Goal: Find specific fact: Find specific fact

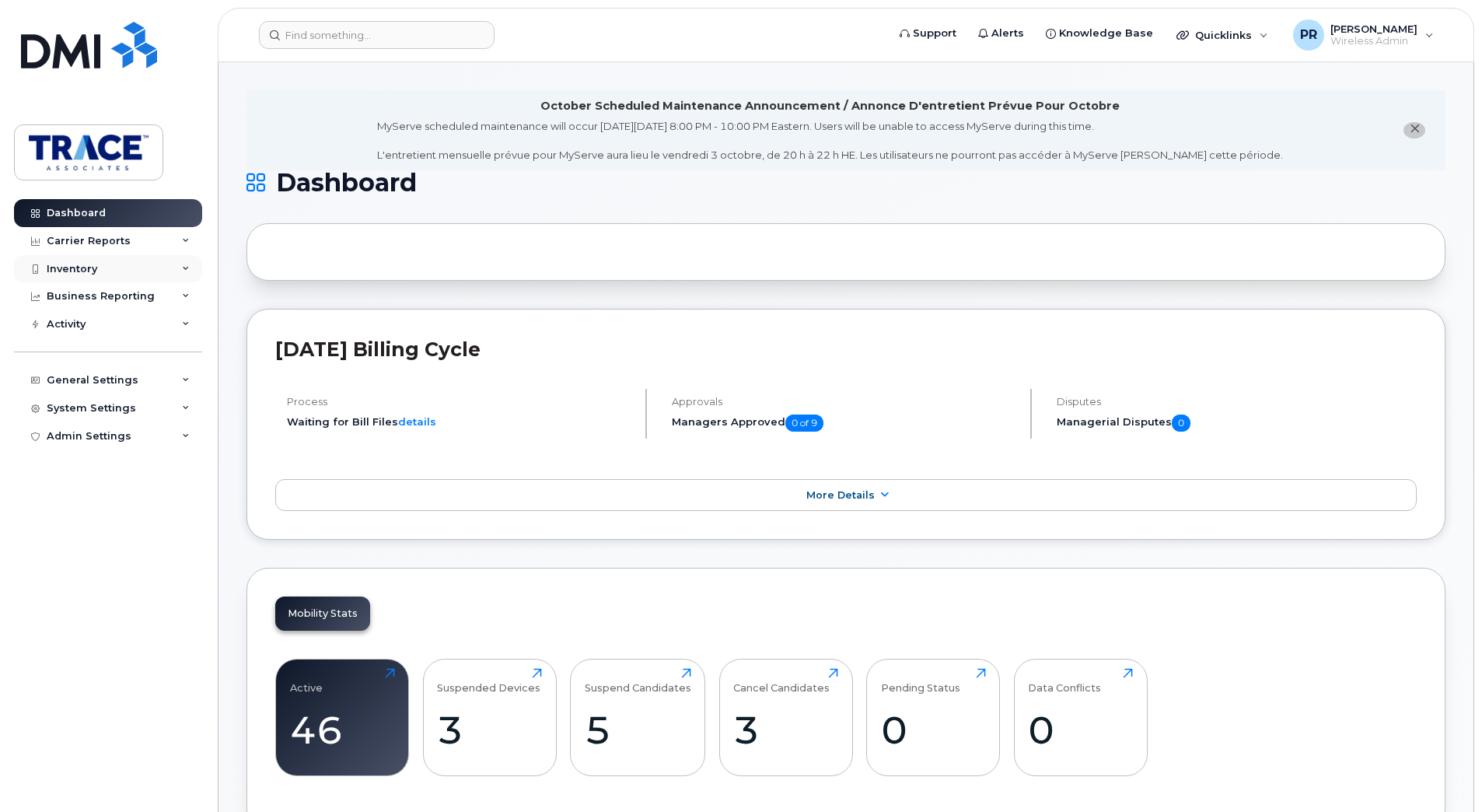
click at [84, 265] on div "Inventory" at bounding box center [72, 268] width 51 height 13
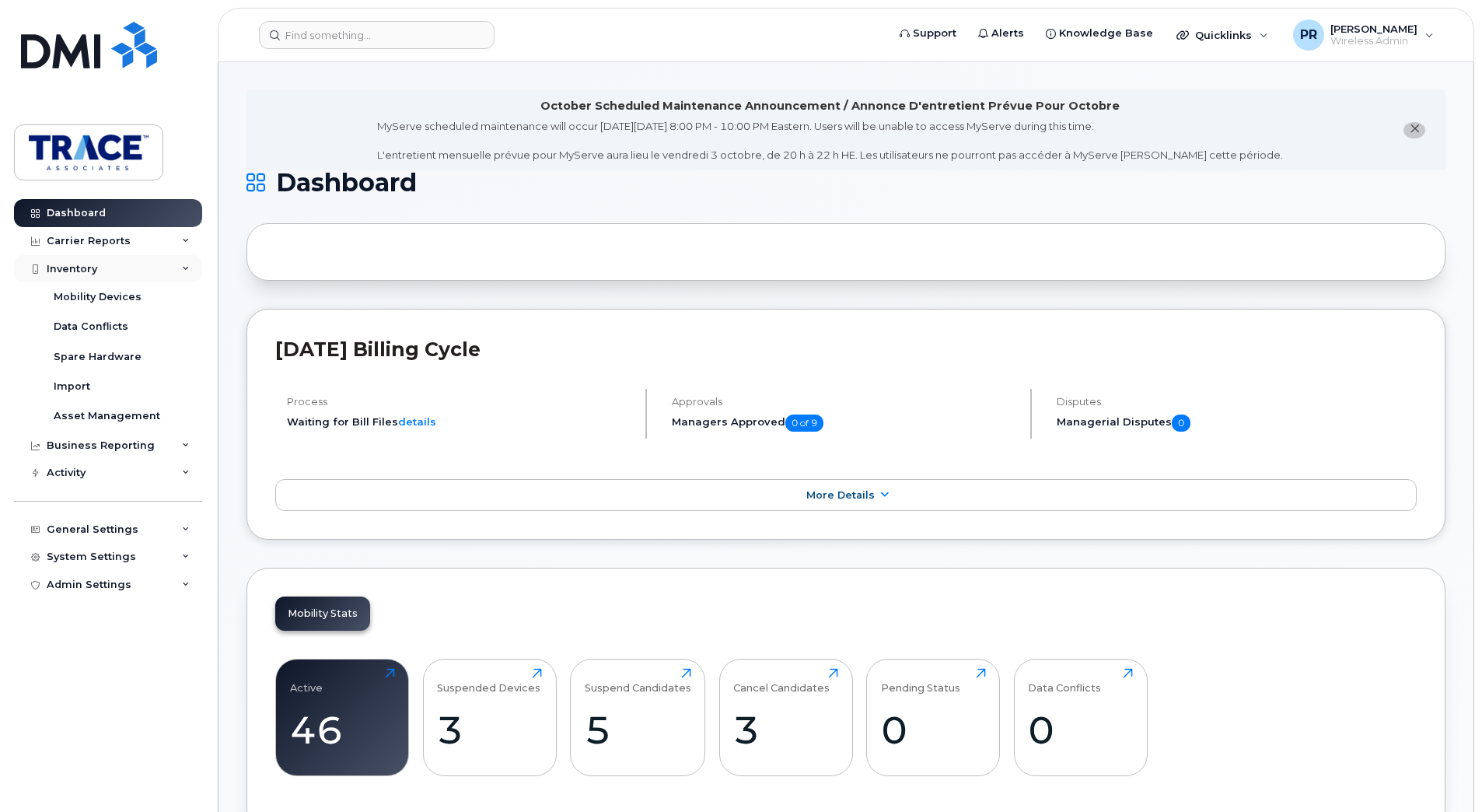
click at [75, 267] on div "Inventory" at bounding box center [72, 268] width 51 height 13
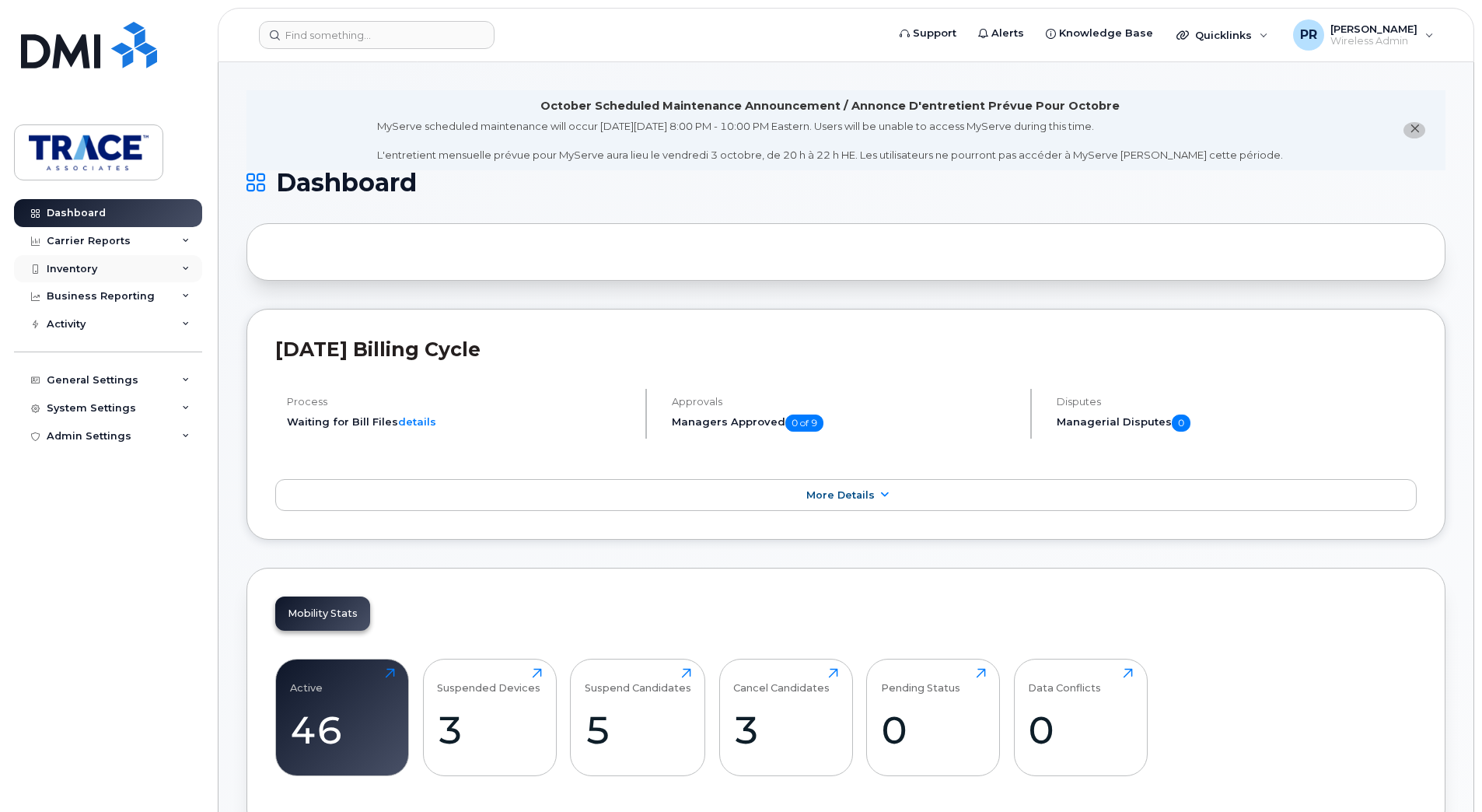
click at [75, 267] on div "Inventory" at bounding box center [72, 268] width 51 height 13
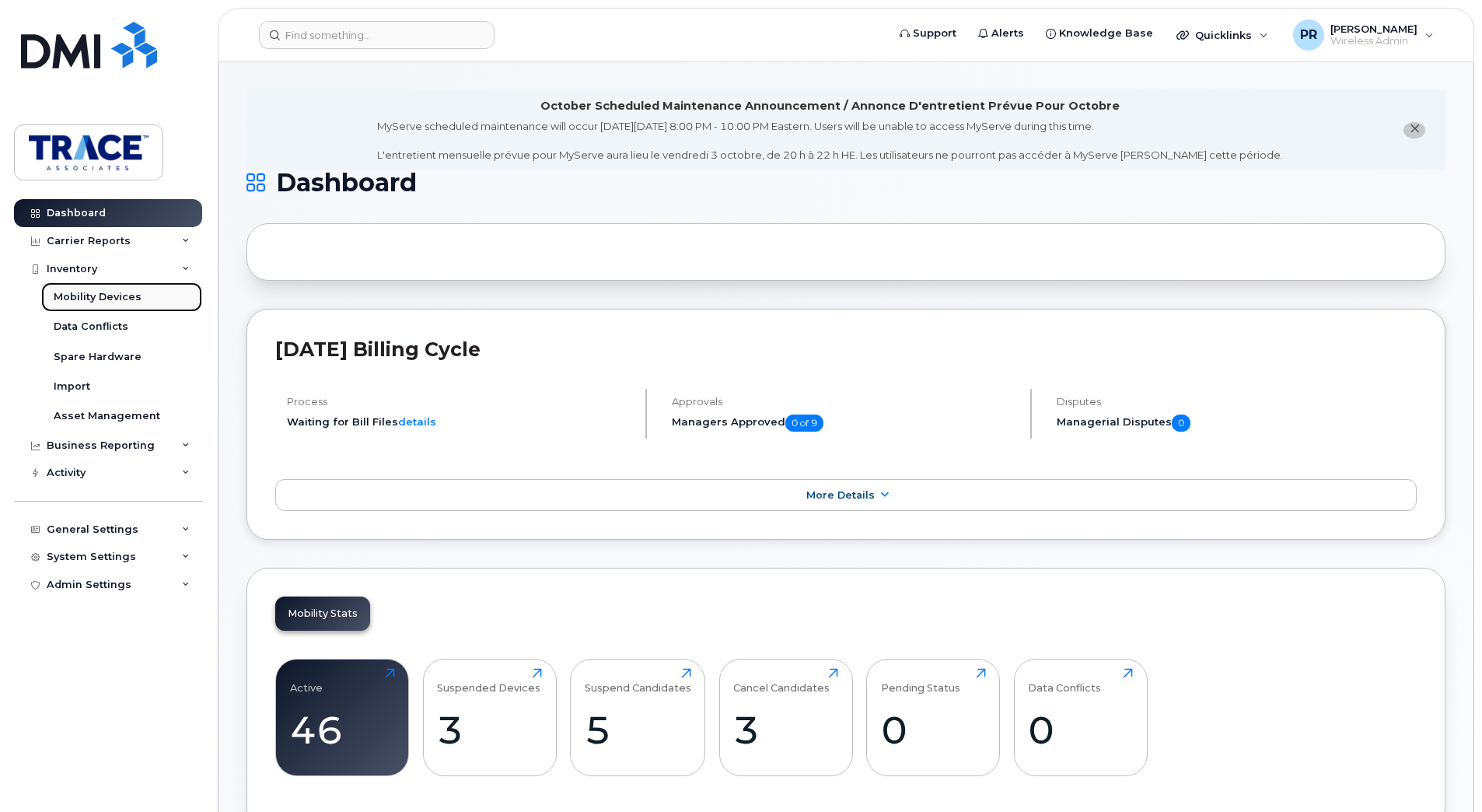
click at [84, 296] on div "Mobility Devices" at bounding box center [97, 297] width 88 height 14
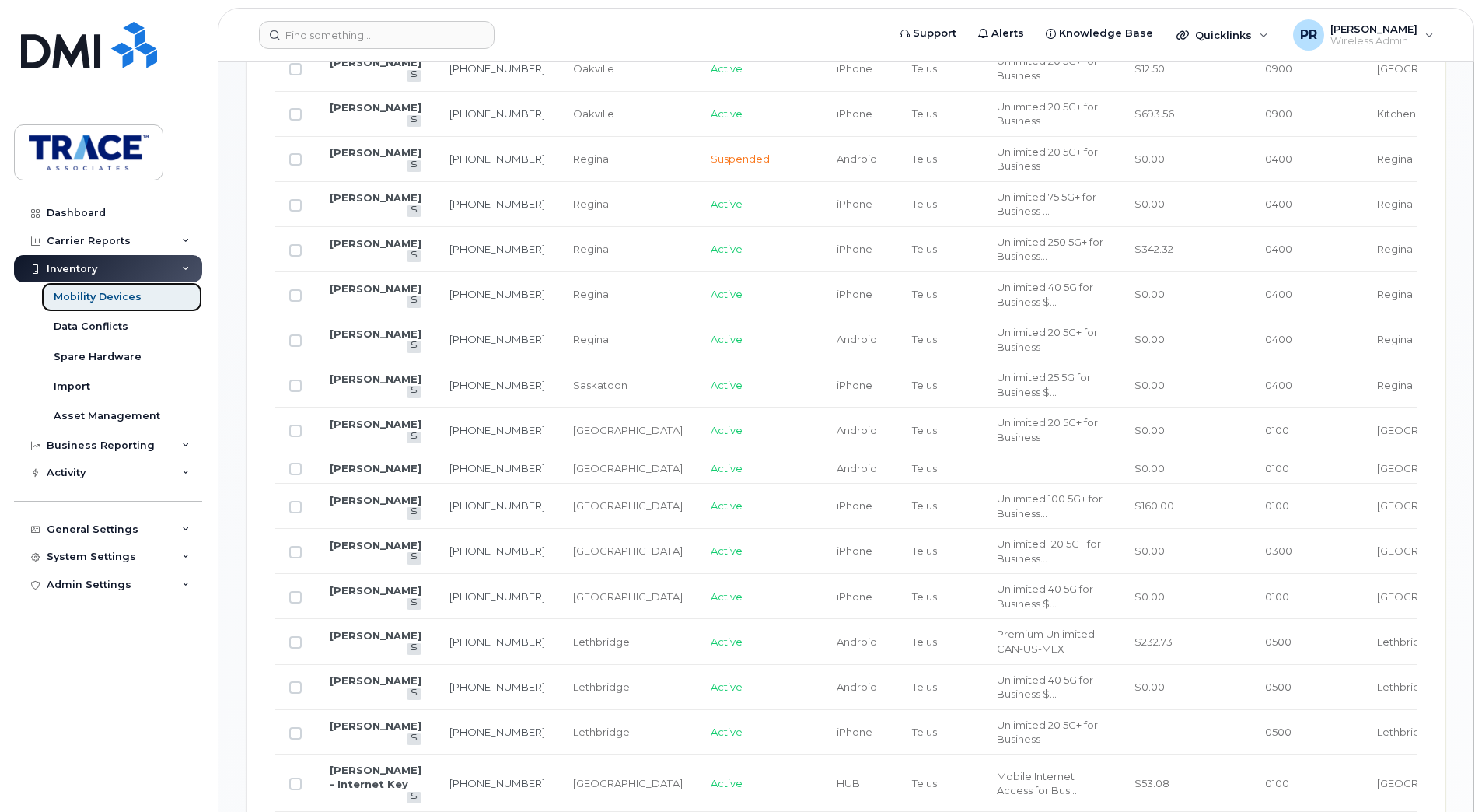
scroll to position [1011, 0]
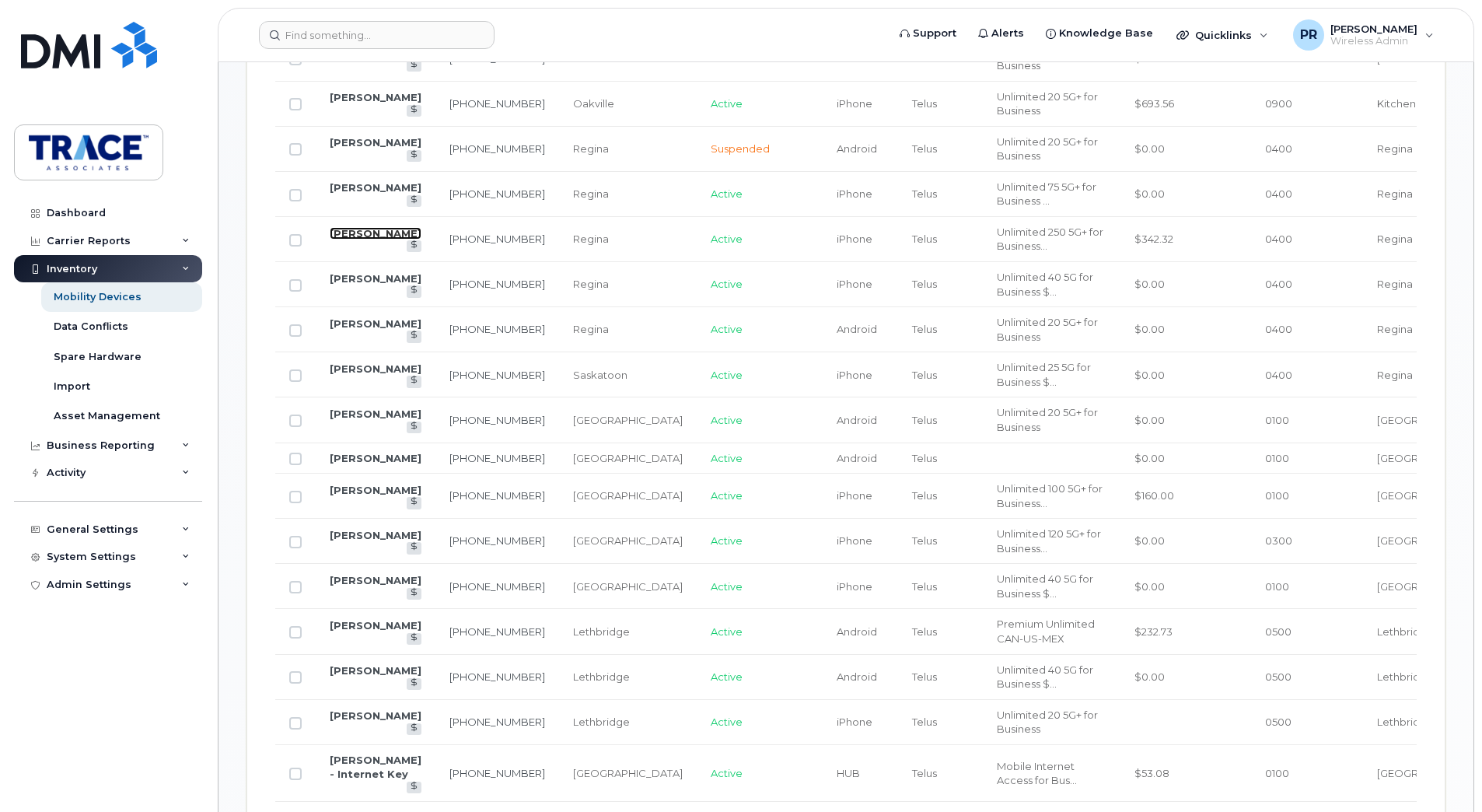
click at [356, 235] on link "[PERSON_NAME]" at bounding box center [375, 233] width 91 height 13
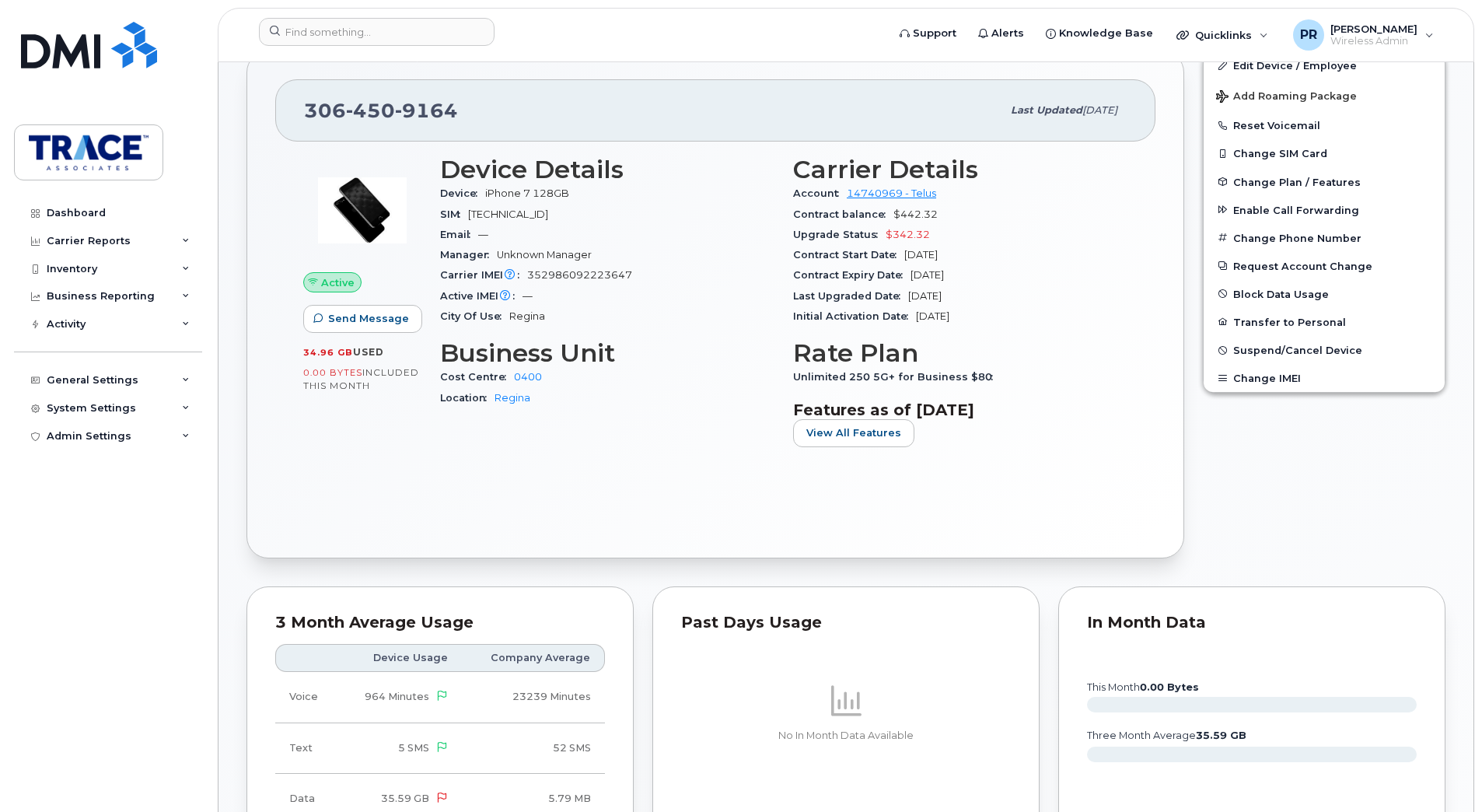
scroll to position [467, 0]
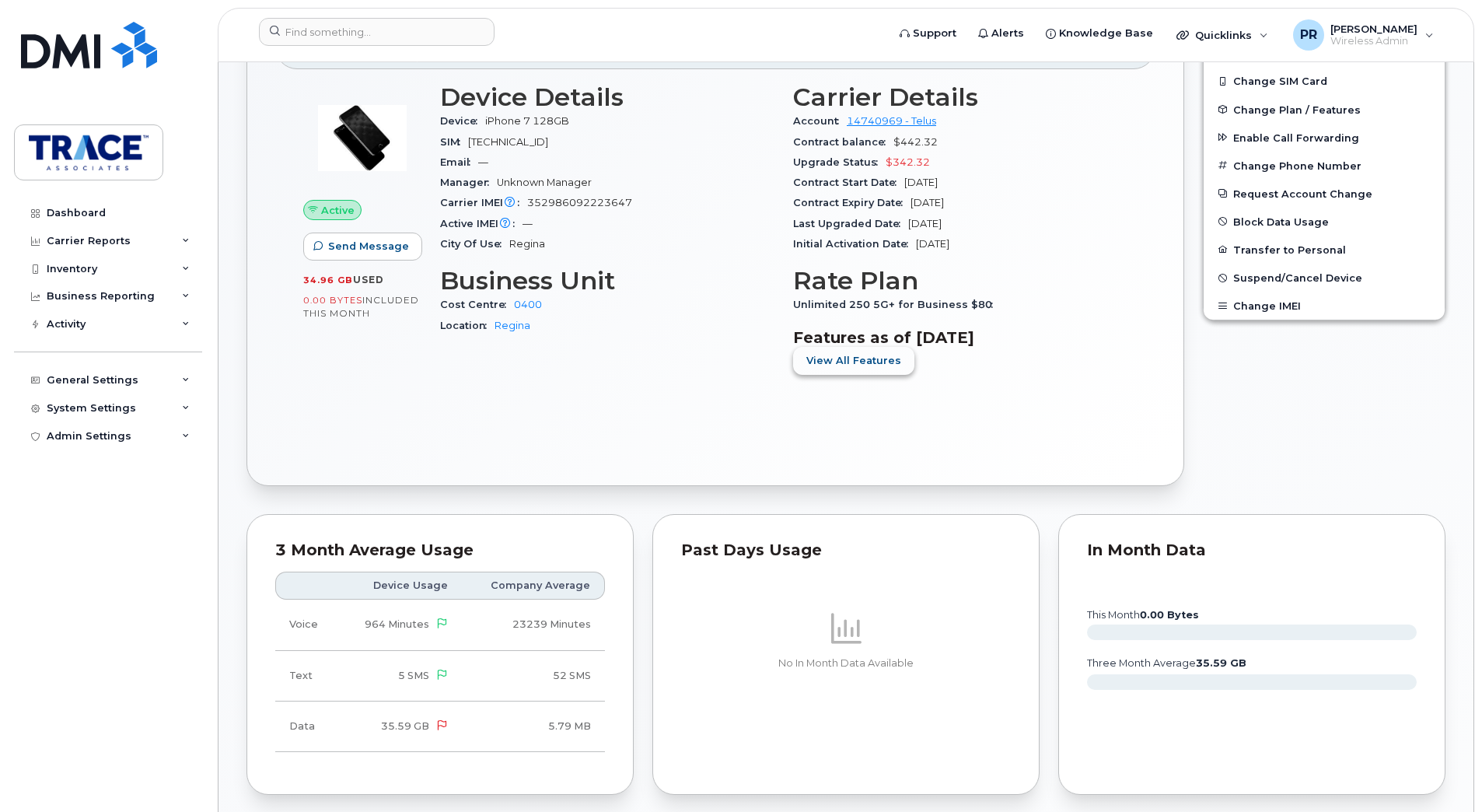
click at [868, 355] on span "View All Features" at bounding box center [854, 360] width 95 height 15
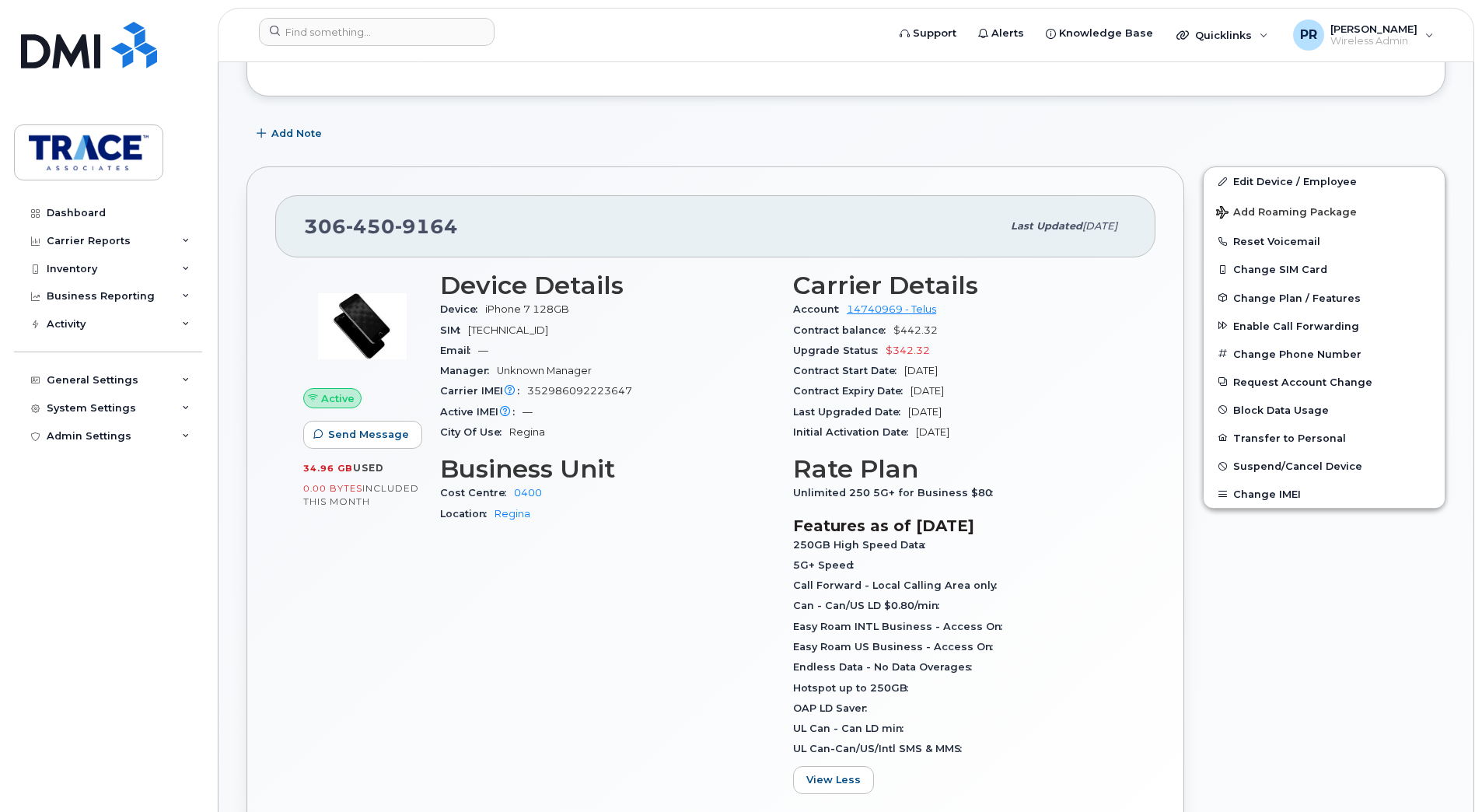
scroll to position [0, 0]
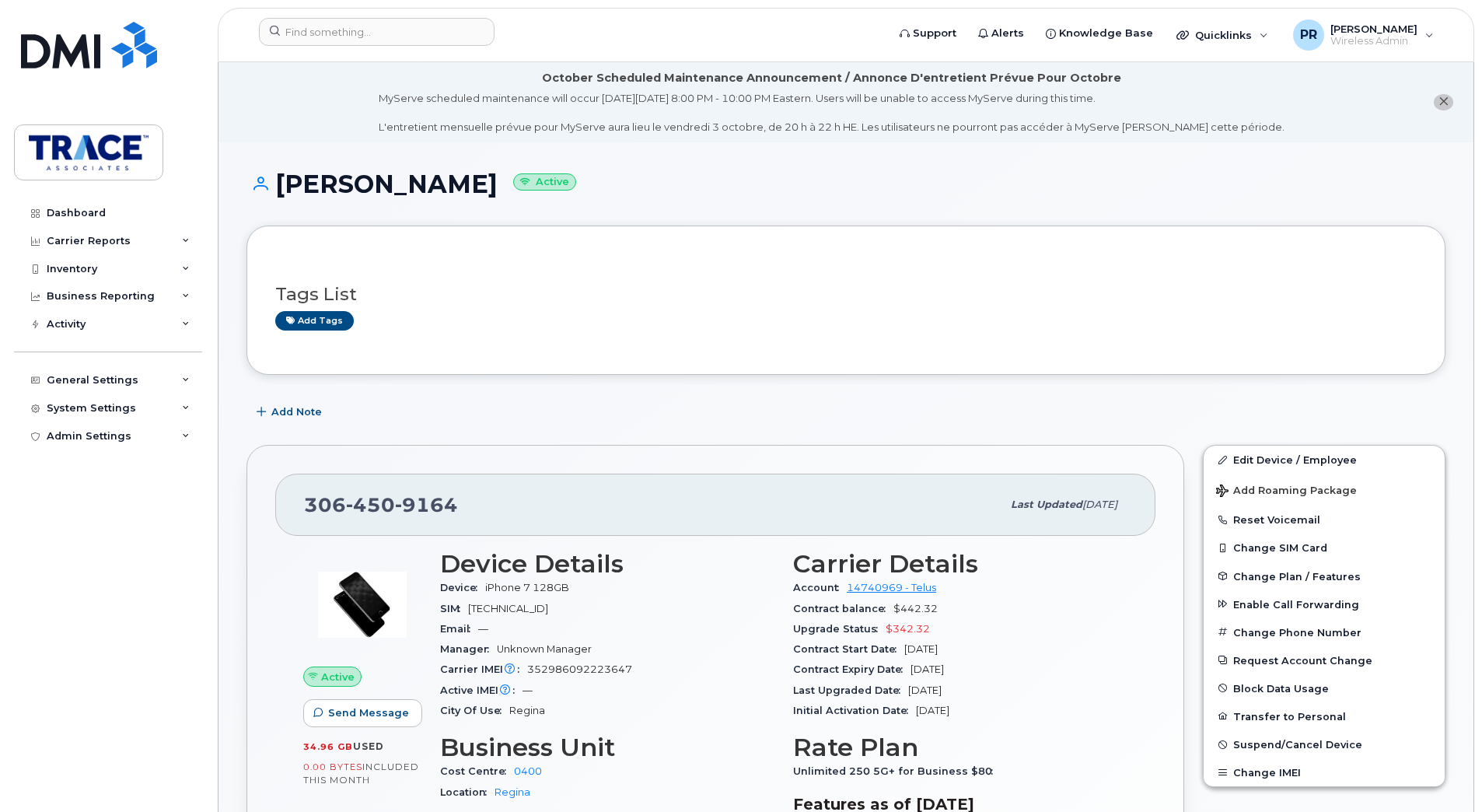
click at [385, 498] on span "450" at bounding box center [370, 505] width 49 height 23
copy span "306 450 9164"
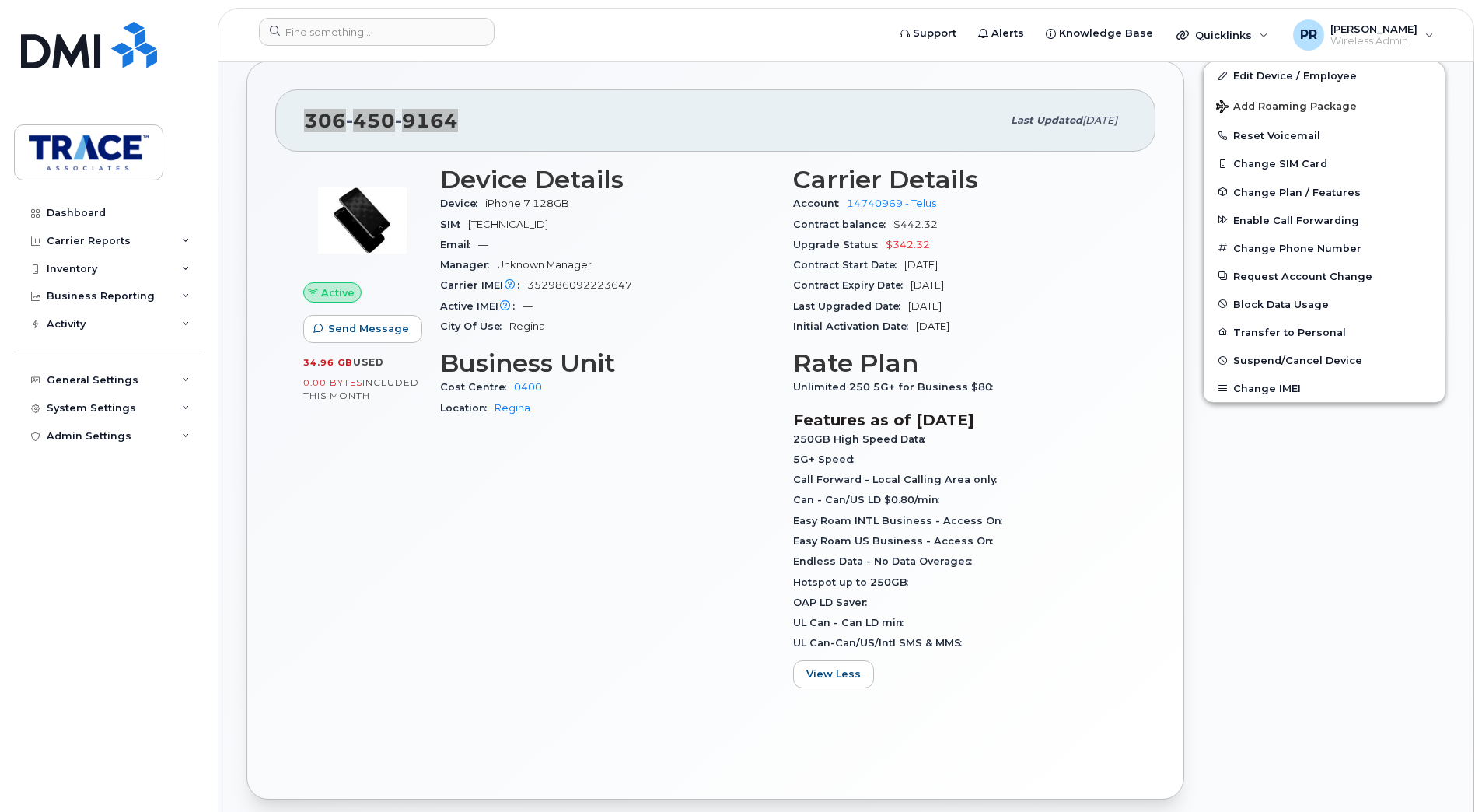
scroll to position [389, 0]
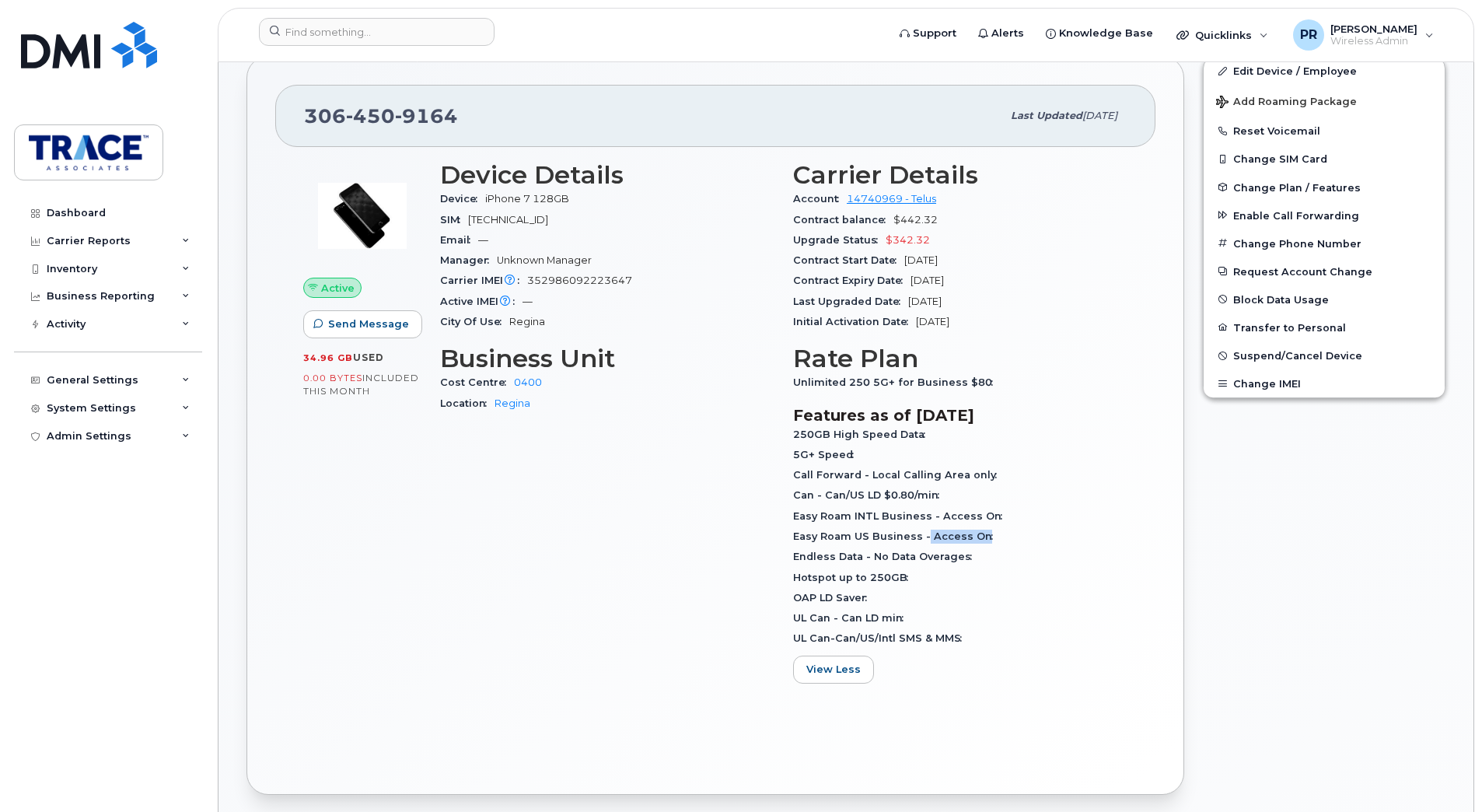
drag, startPoint x: 922, startPoint y: 533, endPoint x: 1039, endPoint y: 527, distance: 117.2
click at [1039, 527] on div "Easy Roam US Business - Access On" at bounding box center [961, 536] width 335 height 20
drag, startPoint x: 1039, startPoint y: 527, endPoint x: 1007, endPoint y: 573, distance: 56.0
click at [1007, 573] on div "Hotspot up to 250GB" at bounding box center [961, 578] width 335 height 20
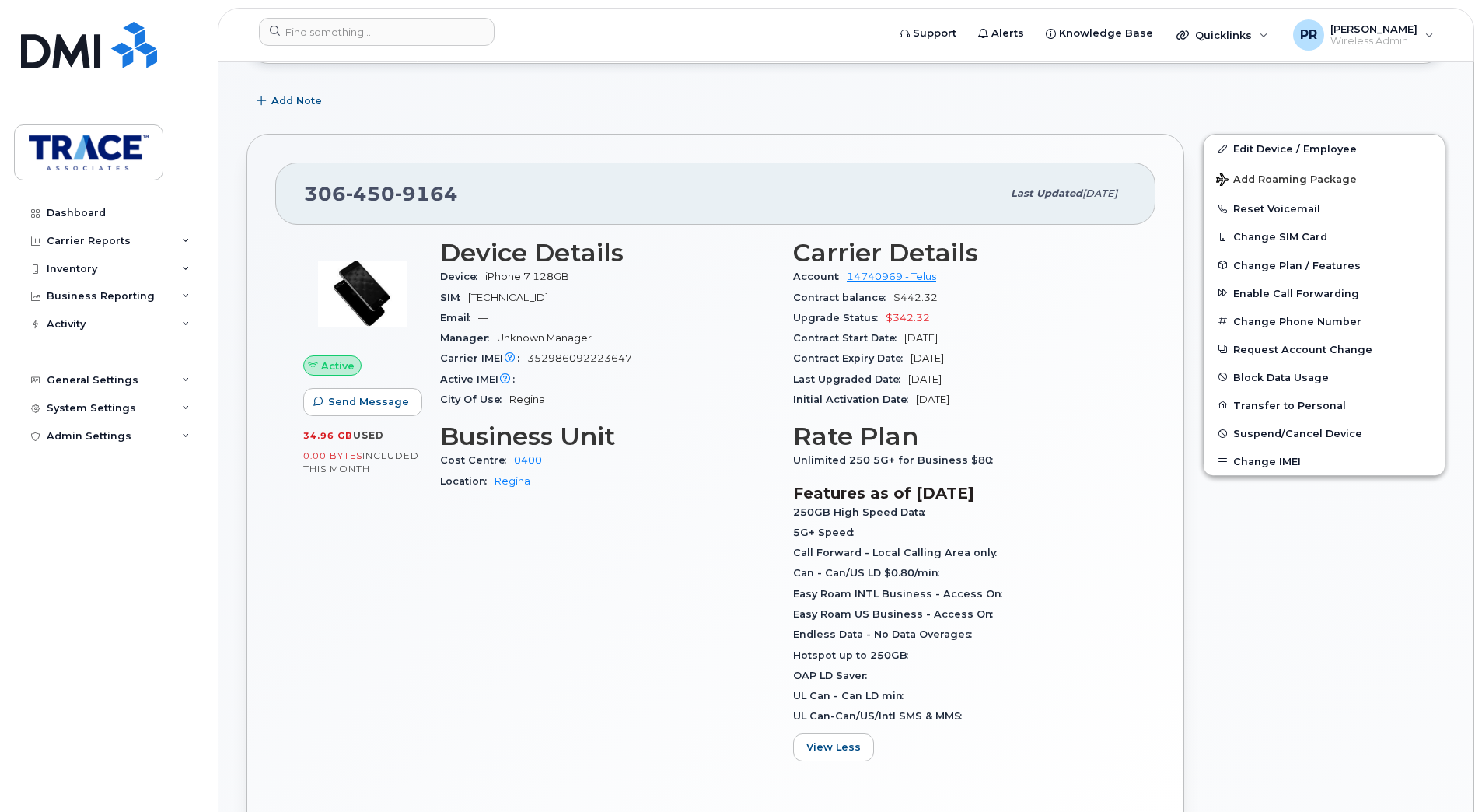
scroll to position [156, 0]
